Goal: Task Accomplishment & Management: Use online tool/utility

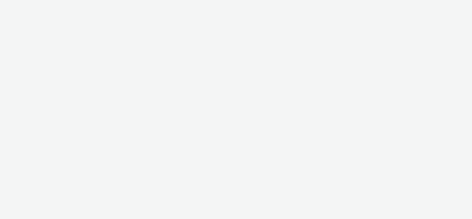
select select "11a7df10-284f-415c-b52a-427acf4c31ae"
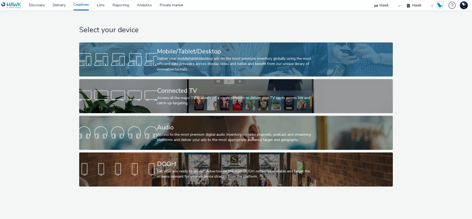
click at [105, 50] on link "Mobile/Tablet/Desktop Deliver your mobile/tablet/desktop ads on the most premiu…" at bounding box center [235, 59] width 313 height 34
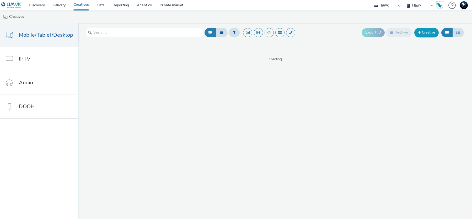
click at [418, 32] on link "Creative" at bounding box center [426, 32] width 24 height 9
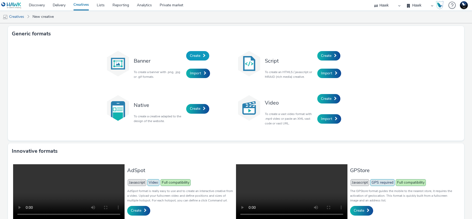
click at [196, 56] on span "Create" at bounding box center [195, 55] width 10 height 5
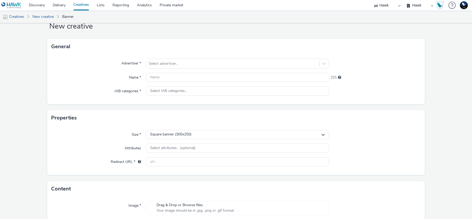
scroll to position [25, 0]
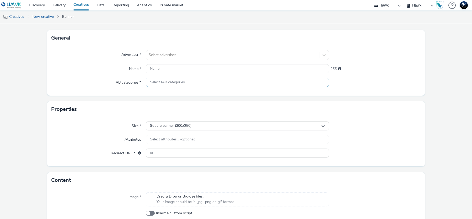
click at [169, 80] on span "Select IAB categories..." at bounding box center [168, 82] width 37 height 4
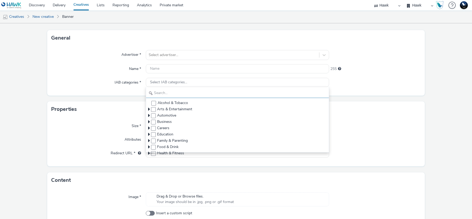
click at [165, 94] on input "text" at bounding box center [237, 93] width 183 height 9
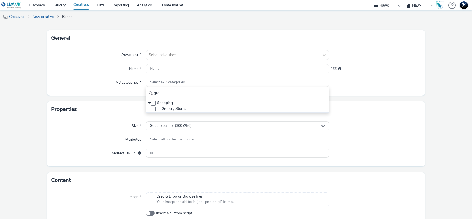
type input "gro"
click at [465, 5] on img at bounding box center [464, 5] width 8 height 8
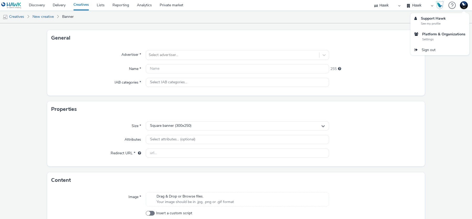
click at [465, 5] on img at bounding box center [464, 5] width 8 height 8
click at [381, 7] on select "75 Media A8 Media Group ABI Media Abkom AB Abovo Ace & [PERSON_NAME] Ad-on Medi…" at bounding box center [387, 5] width 31 height 10
click at [379, 6] on select "75 Media A8 Media Group ABI Media Abkom AB Abovo Ace & [PERSON_NAME] Ad-on Medi…" at bounding box center [387, 5] width 31 height 10
select select "2fc77e36-bb93-4aa3-9dff-dcb08e02eac6"
click at [372, 0] on select "75 Media A8 Media Group ABI Media Abkom AB Abovo Ace & [PERSON_NAME] Ad-on Medi…" at bounding box center [387, 5] width 31 height 10
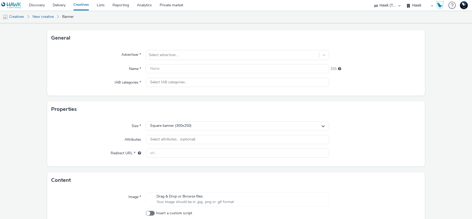
select select "76ad01cf-8fce-4ca5-967e-cfcb7530c48b"
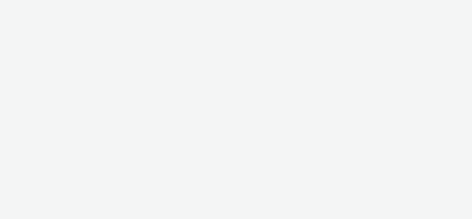
select select "2fc77e36-bb93-4aa3-9dff-dcb08e02eac6"
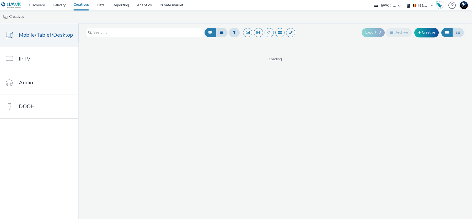
click at [419, 6] on select "🇧🇪 Team BE 🇩🇪 Team DE 🇫🇷 Team FR 🇬🇧 Team UK 🌍 Demonstration 📡 Integration tests…" at bounding box center [420, 5] width 31 height 10
select select "2405a9d4-3350-4458-8d06-44f78962fa76"
click at [405, 0] on select "🇧🇪 Team BE 🇩🇪 Team DE 🇫🇷 Team FR 🇬🇧 Team UK 🌍 Demonstration 📡 Integration tests…" at bounding box center [420, 5] width 31 height 10
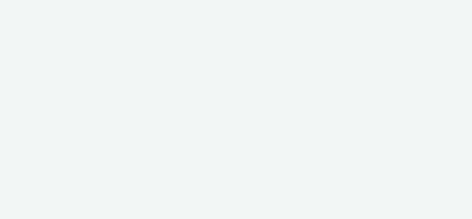
select select "2fc77e36-bb93-4aa3-9dff-dcb08e02eac6"
select select "2405a9d4-3350-4458-8d06-44f78962fa76"
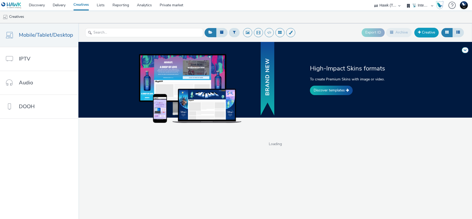
click at [423, 33] on link "Creative" at bounding box center [426, 32] width 24 height 9
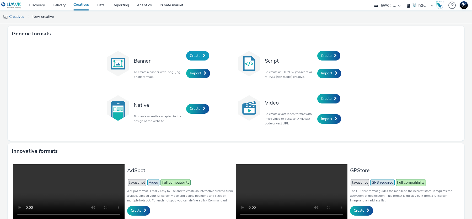
click at [195, 51] on link "Create" at bounding box center [197, 55] width 23 height 9
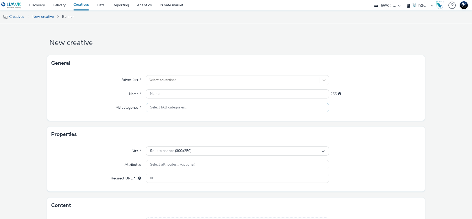
click at [161, 110] on span "Select IAB categories..." at bounding box center [168, 107] width 37 height 4
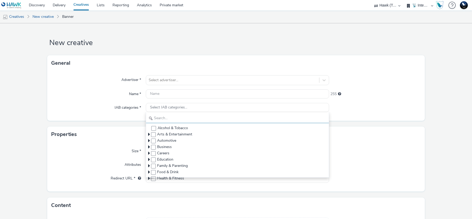
click at [164, 118] on input "text" at bounding box center [237, 118] width 183 height 9
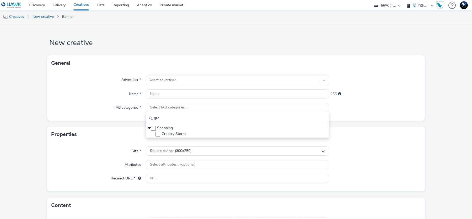
type input "gro"
click at [461, 7] on img at bounding box center [464, 5] width 8 height 8
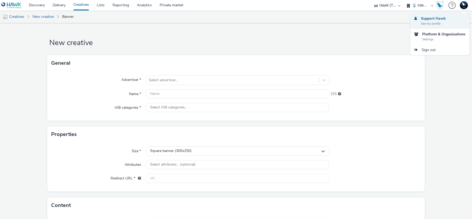
click at [434, 22] on div "See my profile" at bounding box center [433, 23] width 25 height 5
